Goal: Task Accomplishment & Management: Use online tool/utility

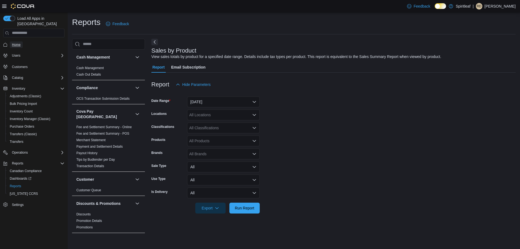
click at [15, 42] on span "Home" at bounding box center [16, 44] width 9 height 4
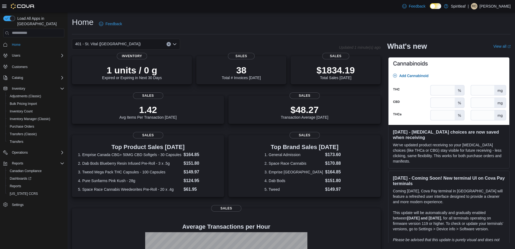
click at [169, 45] on icon "Clear input" at bounding box center [169, 44] width 2 height 2
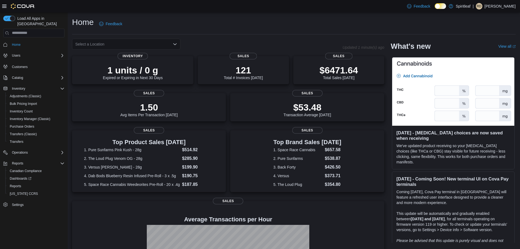
click at [232, 17] on div "Home Feedback" at bounding box center [293, 24] width 443 height 14
click at [159, 44] on div "Select a Location" at bounding box center [126, 44] width 108 height 11
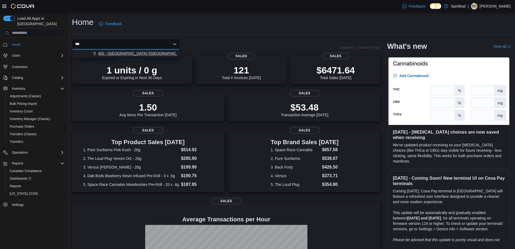
type input "***"
click at [123, 54] on span "402 - [GEOGRAPHIC_DATA] ([GEOGRAPHIC_DATA])" at bounding box center [144, 53] width 92 height 5
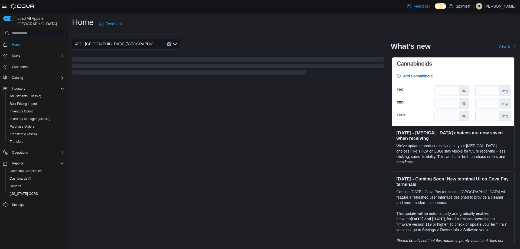
click at [212, 23] on div "Home Feedback" at bounding box center [293, 24] width 443 height 14
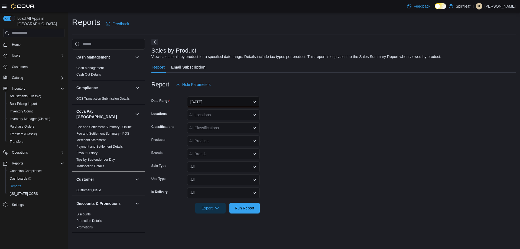
click at [214, 101] on button "[DATE]" at bounding box center [223, 101] width 73 height 11
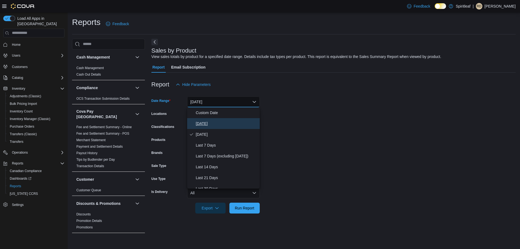
click at [206, 122] on span "Today" at bounding box center [227, 123] width 62 height 6
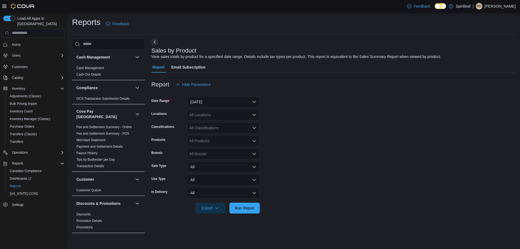
drag, startPoint x: 371, startPoint y: 176, endPoint x: 229, endPoint y: 132, distance: 148.3
click at [362, 175] on form "Date Range Today Locations All Locations Classifications All Classifications Pr…" at bounding box center [333, 151] width 364 height 123
click at [224, 127] on div "All Classifications" at bounding box center [223, 127] width 73 height 11
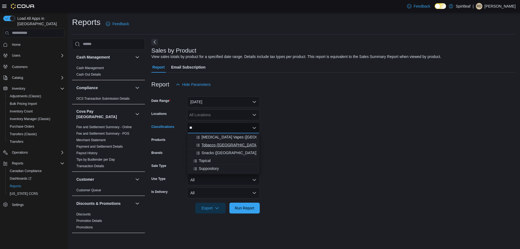
type input "**"
click at [218, 146] on span "Tobacco (Manitoba)" at bounding box center [229, 144] width 57 height 5
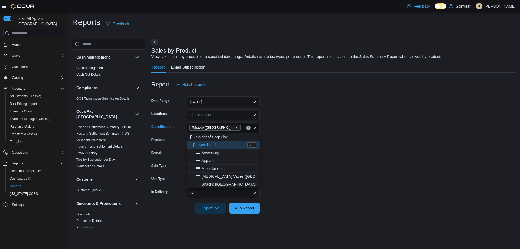
drag, startPoint x: 432, startPoint y: 193, endPoint x: 271, endPoint y: 206, distance: 161.9
click at [420, 192] on form "Date Range Today Locations All Locations Classifications Tobacco (Manitoba) Com…" at bounding box center [333, 151] width 364 height 123
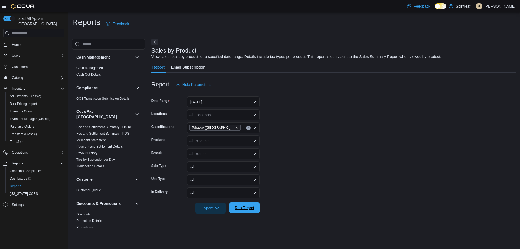
click at [244, 206] on span "Run Report" at bounding box center [244, 207] width 19 height 5
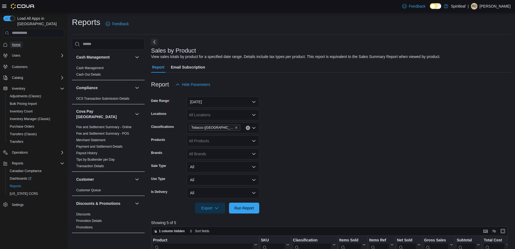
click at [21, 41] on link "Home" at bounding box center [16, 44] width 13 height 6
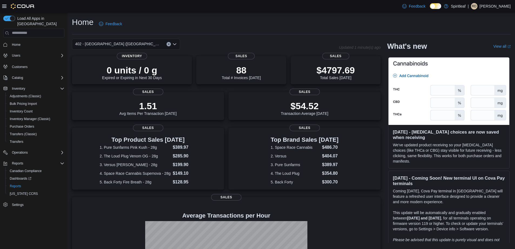
drag, startPoint x: 168, startPoint y: 44, endPoint x: 192, endPoint y: 32, distance: 27.6
click at [168, 44] on button "Clear input" at bounding box center [169, 44] width 4 height 4
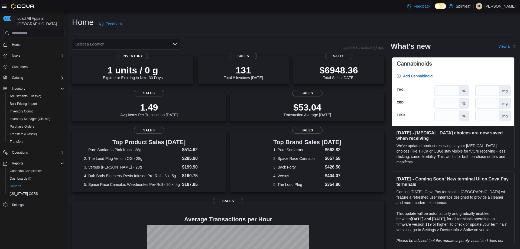
click at [212, 29] on div "Home Feedback" at bounding box center [293, 24] width 443 height 14
